Goal: Task Accomplishment & Management: Manage account settings

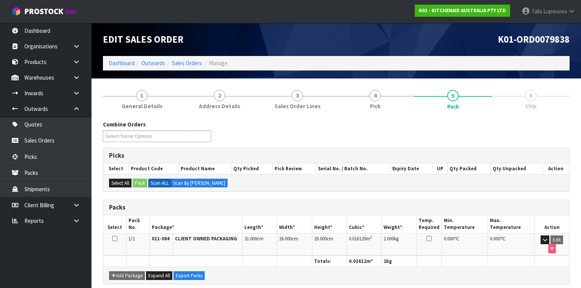
click at [190, 58] on ol "Dashboard Outwards Sales Orders Manage" at bounding box center [336, 63] width 466 height 14
click at [190, 64] on link "Sales Orders" at bounding box center [187, 62] width 30 height 7
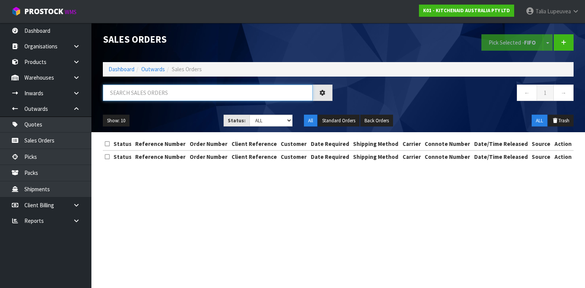
click at [192, 96] on input "text" at bounding box center [208, 93] width 210 height 16
type input "JOB-0414687"
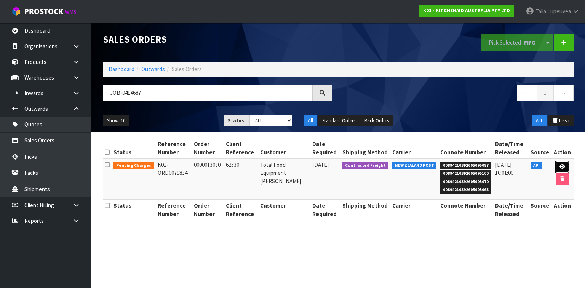
click at [562, 168] on icon at bounding box center [563, 166] width 6 height 5
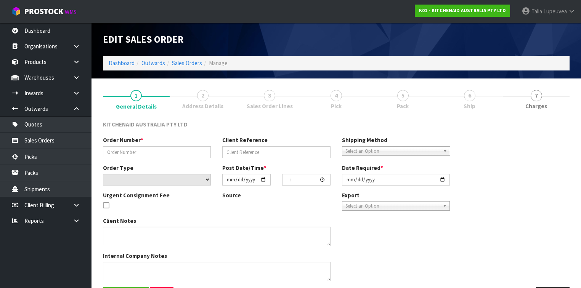
type input "0000013030"
type input "62530"
select select "number:0"
type input "[DATE]"
type input "15:33:18.000"
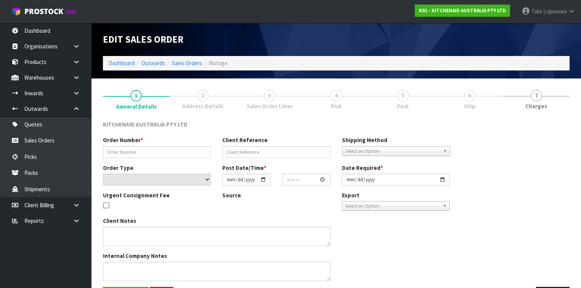
type input "[DATE]"
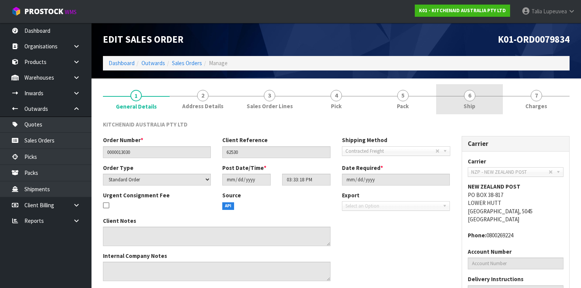
click at [464, 104] on span "Ship" at bounding box center [469, 106] width 12 height 8
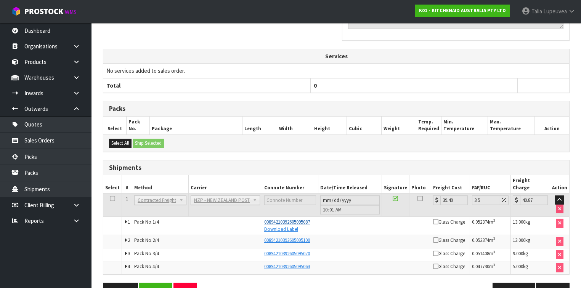
scroll to position [239, 0]
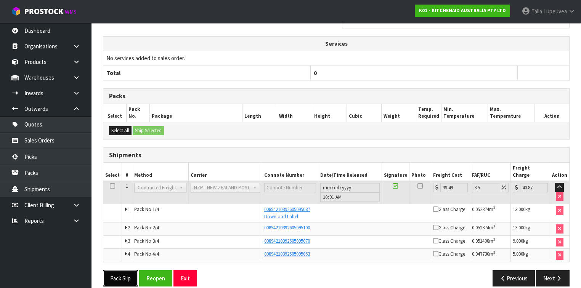
click at [118, 272] on button "Pack Slip" at bounding box center [120, 278] width 35 height 16
